Goal: Find specific page/section: Find specific page/section

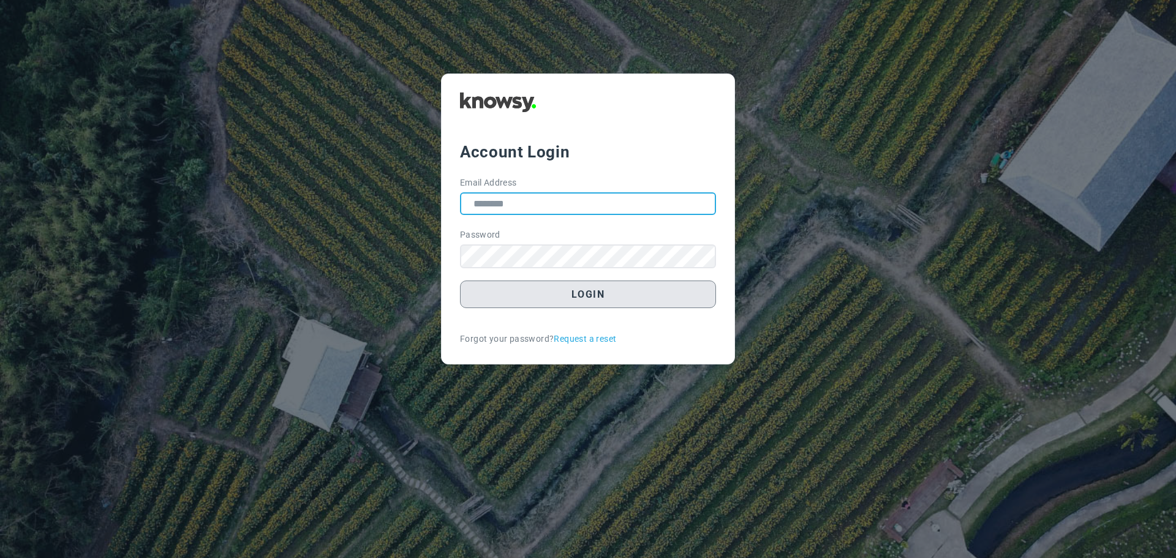
type input "**********"
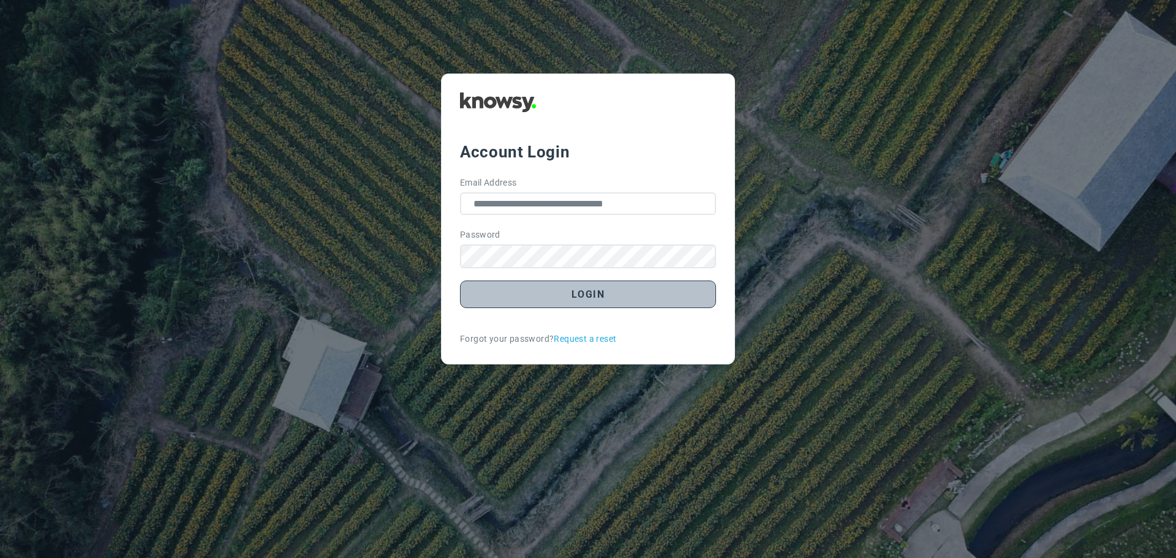
click at [585, 296] on button "Login" at bounding box center [588, 294] width 256 height 28
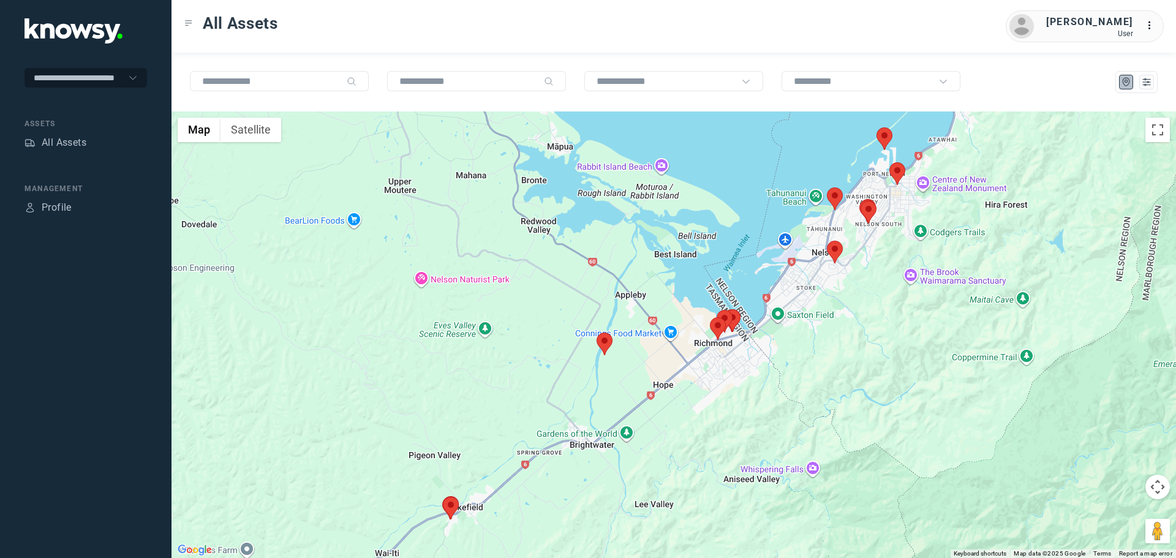
click at [596, 333] on area at bounding box center [596, 333] width 0 height 0
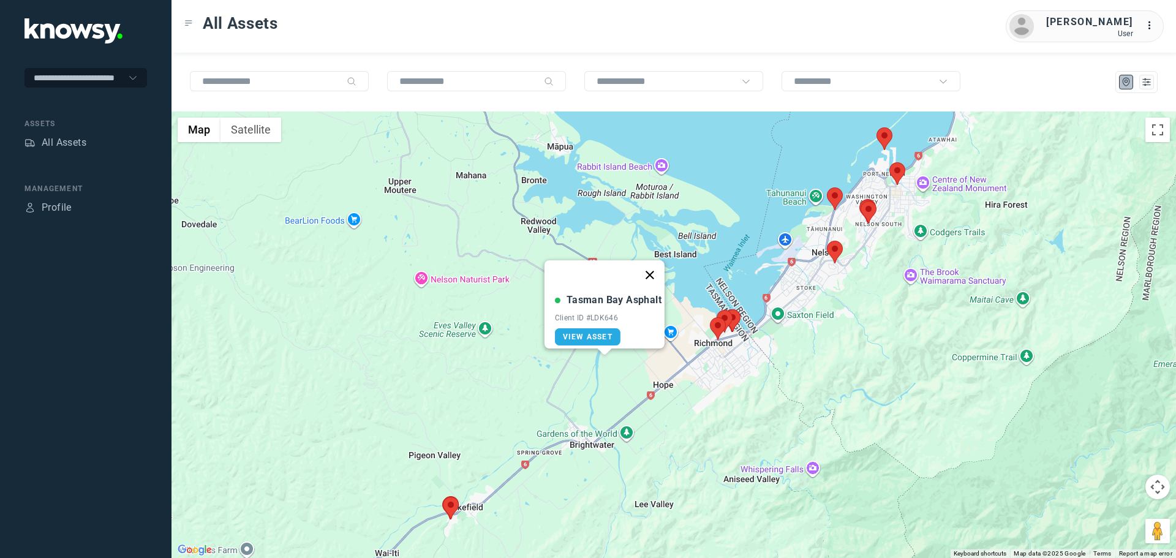
click at [656, 266] on button "Close" at bounding box center [649, 274] width 29 height 29
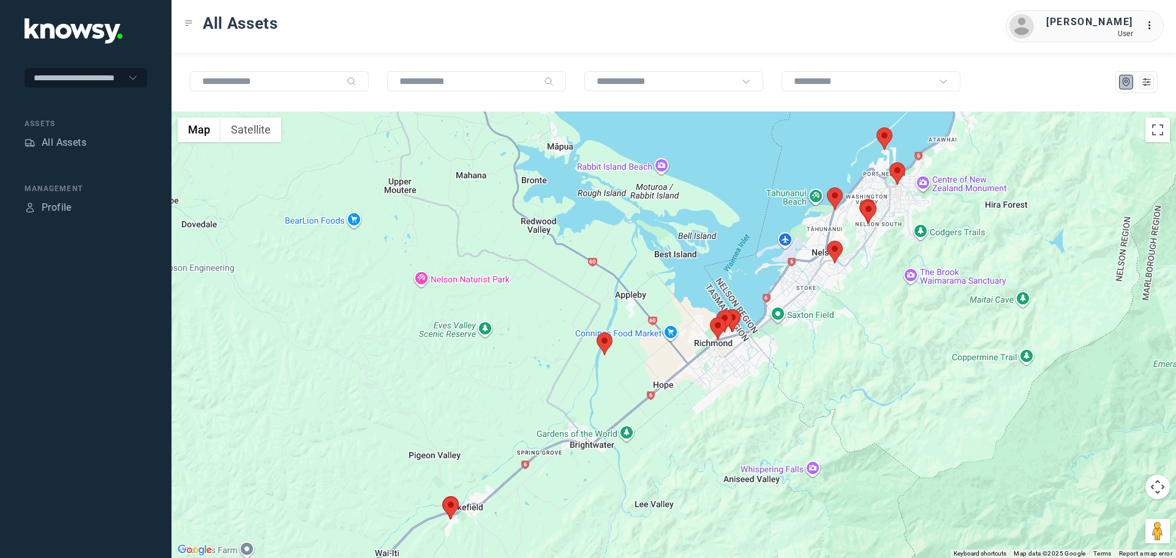
click at [889, 162] on area at bounding box center [889, 162] width 0 height 0
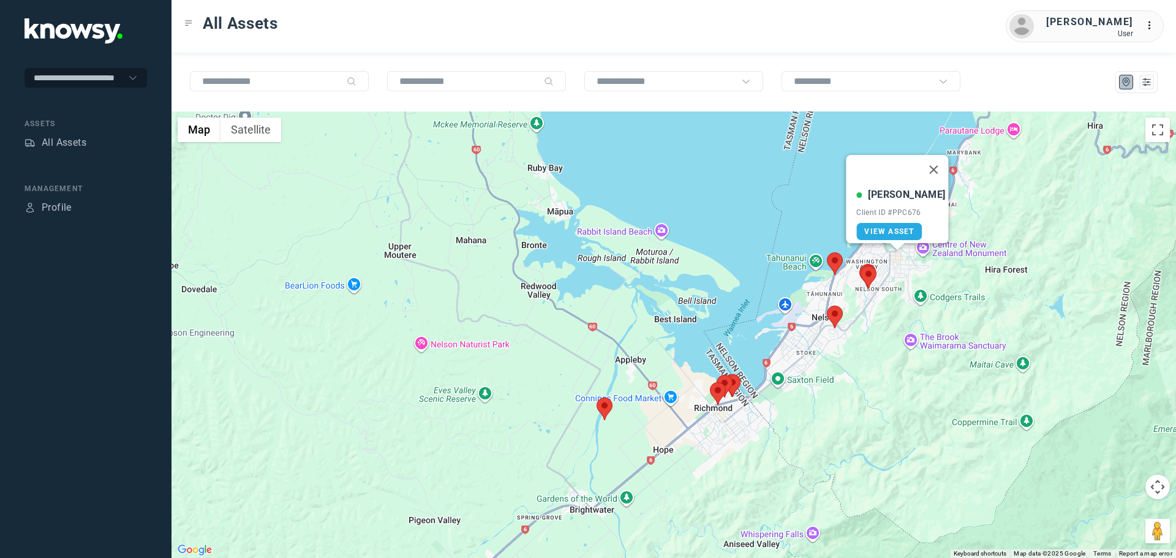
drag, startPoint x: 925, startPoint y: 161, endPoint x: 905, endPoint y: 171, distance: 22.2
click at [923, 163] on button "Close" at bounding box center [933, 169] width 29 height 29
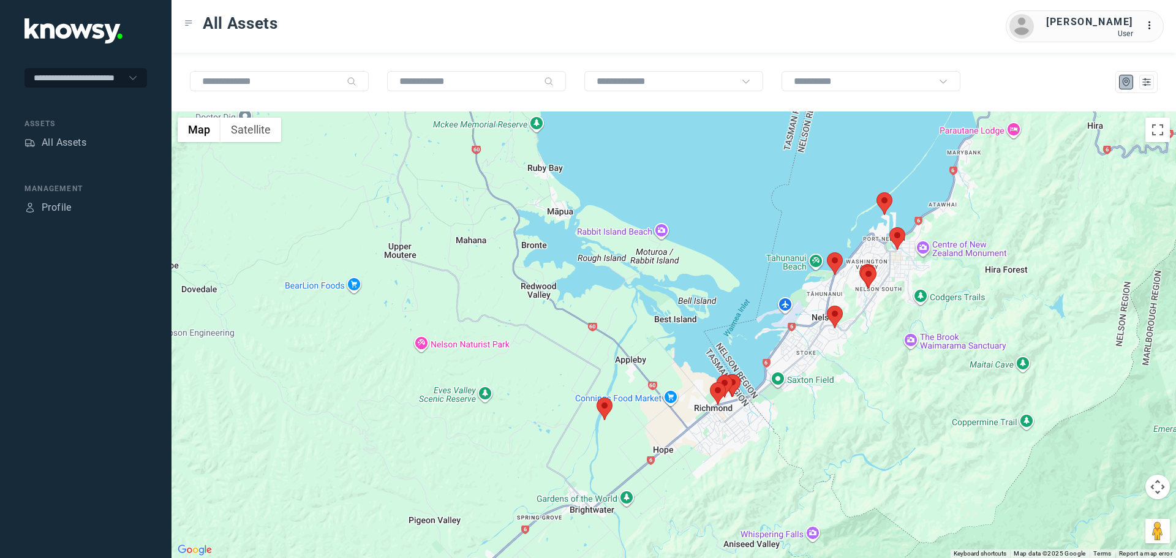
click at [876, 192] on area at bounding box center [876, 192] width 0 height 0
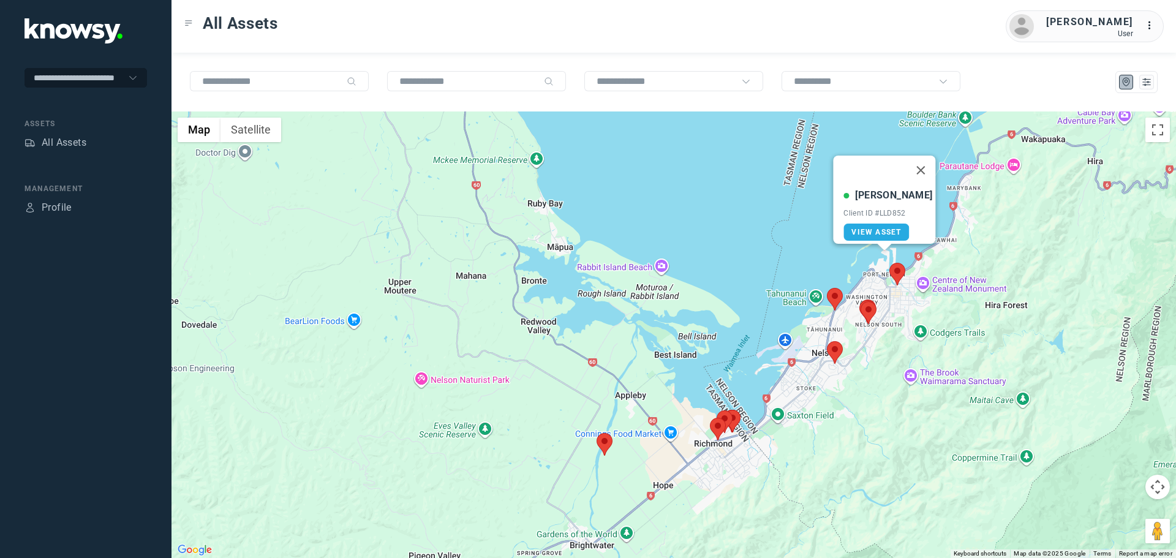
drag, startPoint x: 922, startPoint y: 160, endPoint x: 913, endPoint y: 167, distance: 11.4
click at [917, 164] on button "Close" at bounding box center [920, 170] width 29 height 29
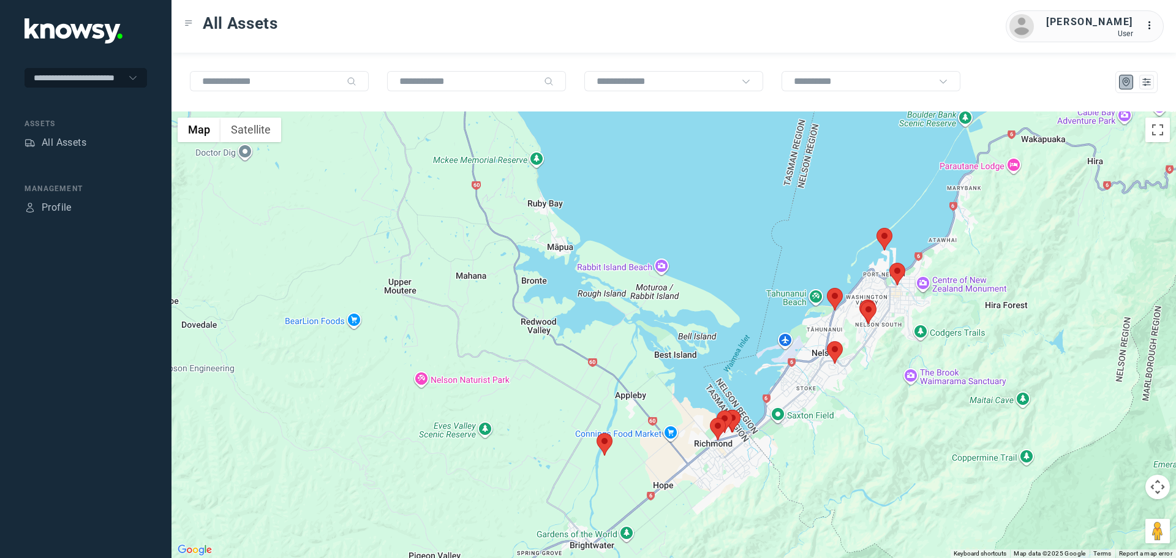
click at [827, 288] on area at bounding box center [827, 288] width 0 height 0
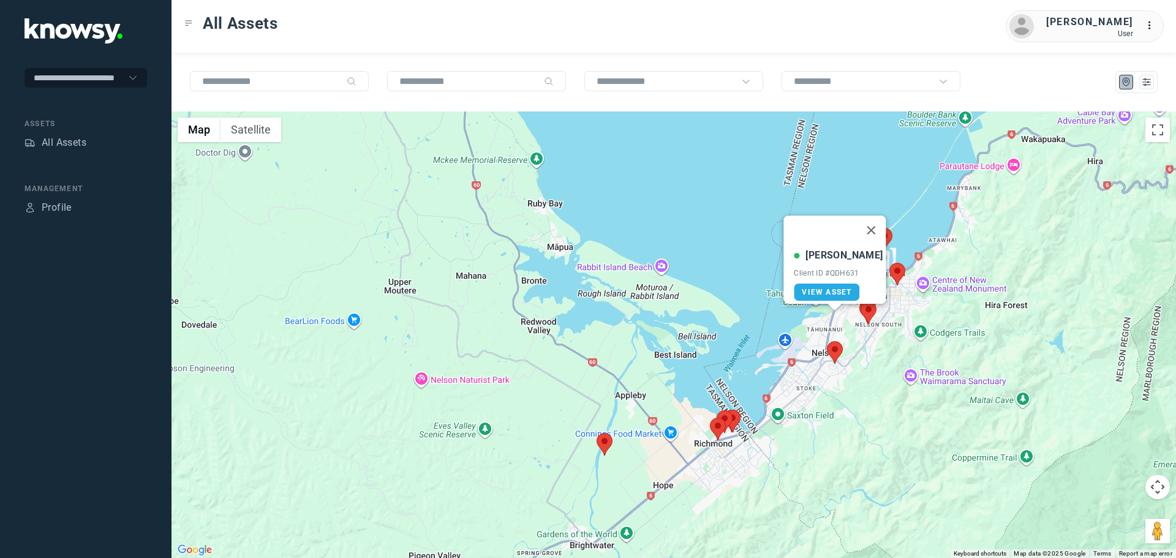
click at [827, 341] on area at bounding box center [827, 341] width 0 height 0
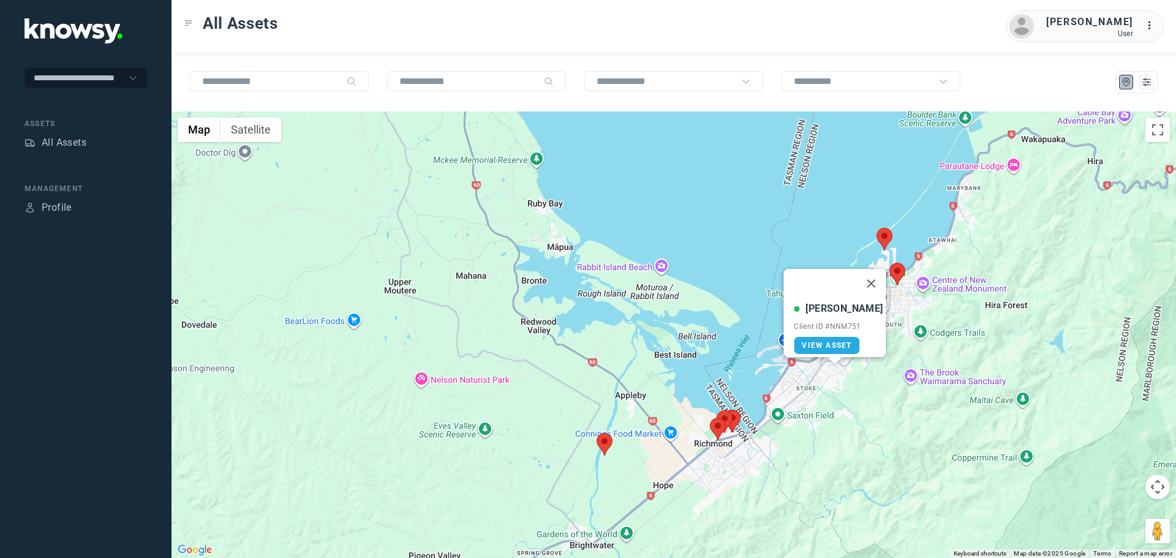
click at [925, 328] on div "Fergus M Client ID #NNM751 View Asset" at bounding box center [673, 334] width 1004 height 446
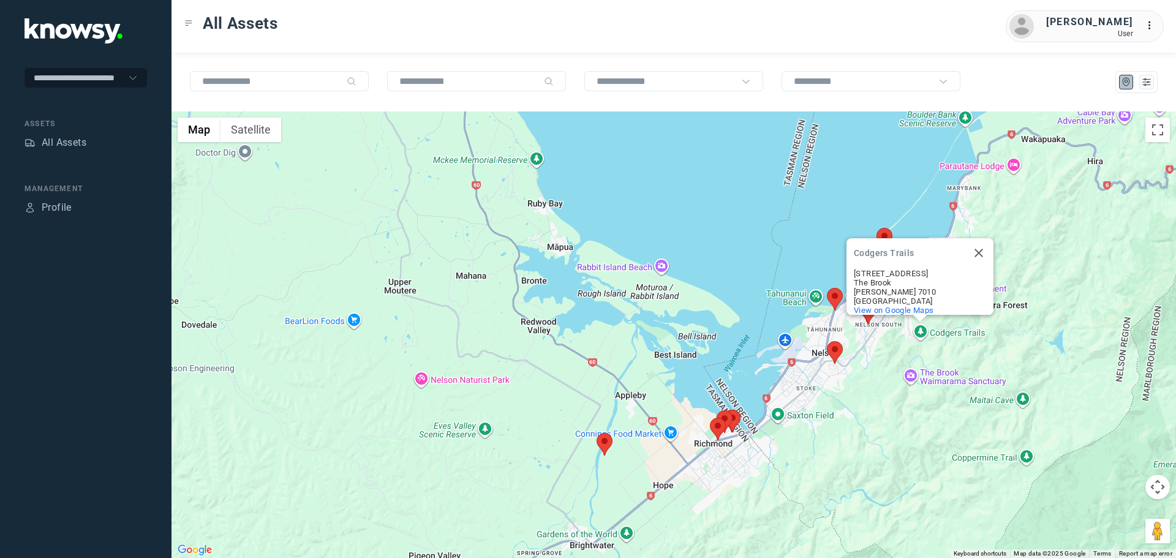
click at [1069, 303] on div "Codgers Trails Codgers Trails [STREET_ADDRESS][PERSON_NAME] View on Google Maps" at bounding box center [673, 334] width 1004 height 446
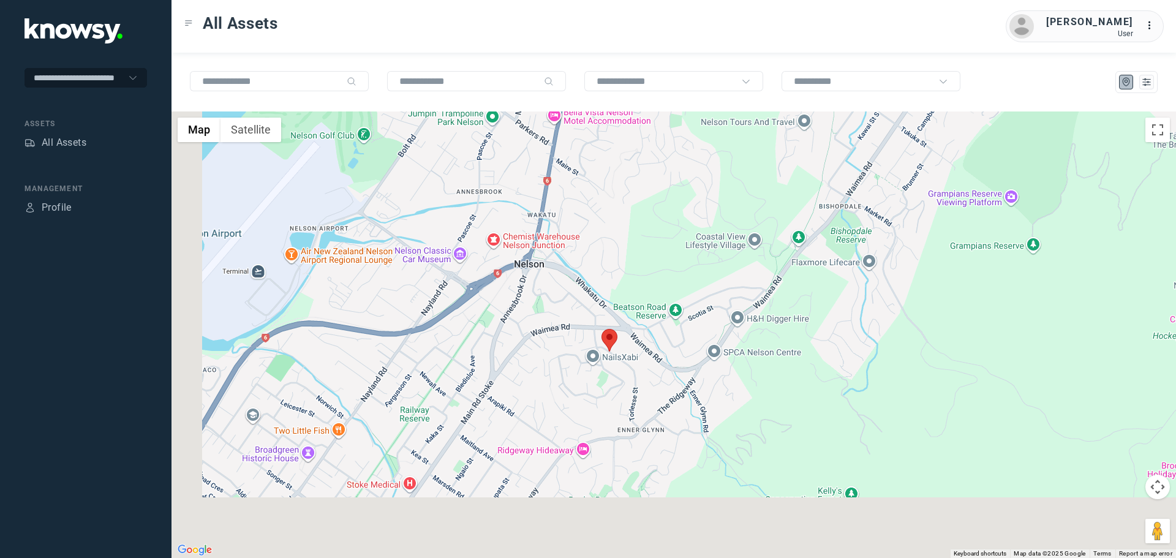
drag, startPoint x: 702, startPoint y: 350, endPoint x: 766, endPoint y: 219, distance: 146.0
click at [766, 219] on div "Codgers Trails Codgers Trails [STREET_ADDRESS][PERSON_NAME] View on Google Maps" at bounding box center [673, 334] width 1004 height 446
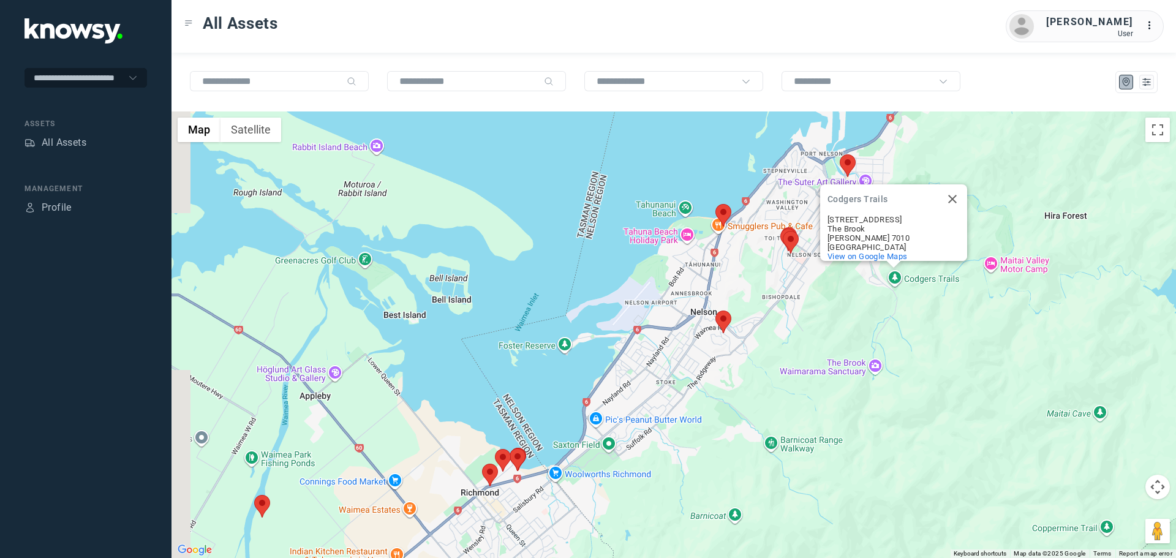
drag, startPoint x: 660, startPoint y: 246, endPoint x: 670, endPoint y: 295, distance: 49.4
click at [670, 295] on div "Codgers Trails Codgers Trails [STREET_ADDRESS][PERSON_NAME] View on Google Maps" at bounding box center [673, 334] width 1004 height 446
